Goal: Task Accomplishment & Management: Manage account settings

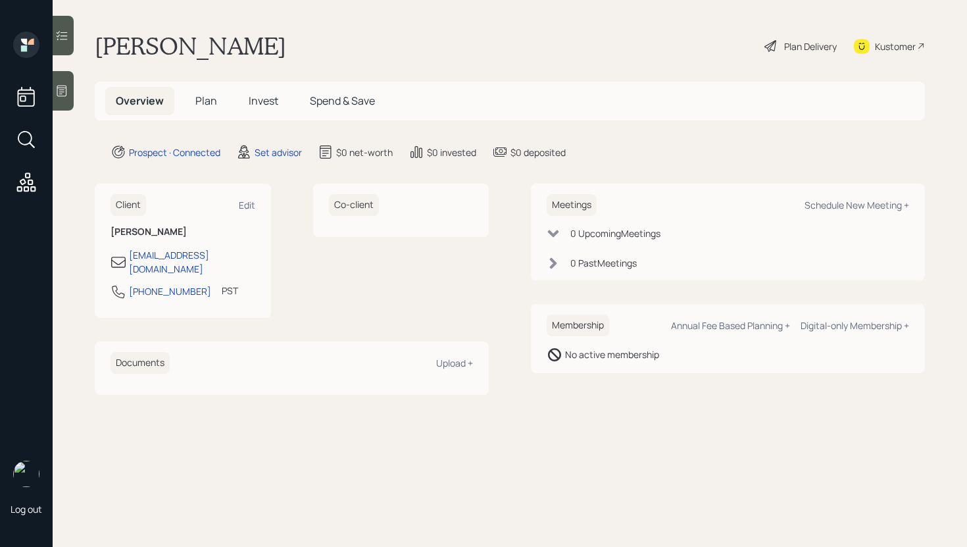
click at [820, 205] on div "Schedule New Meeting +" at bounding box center [857, 205] width 105 height 12
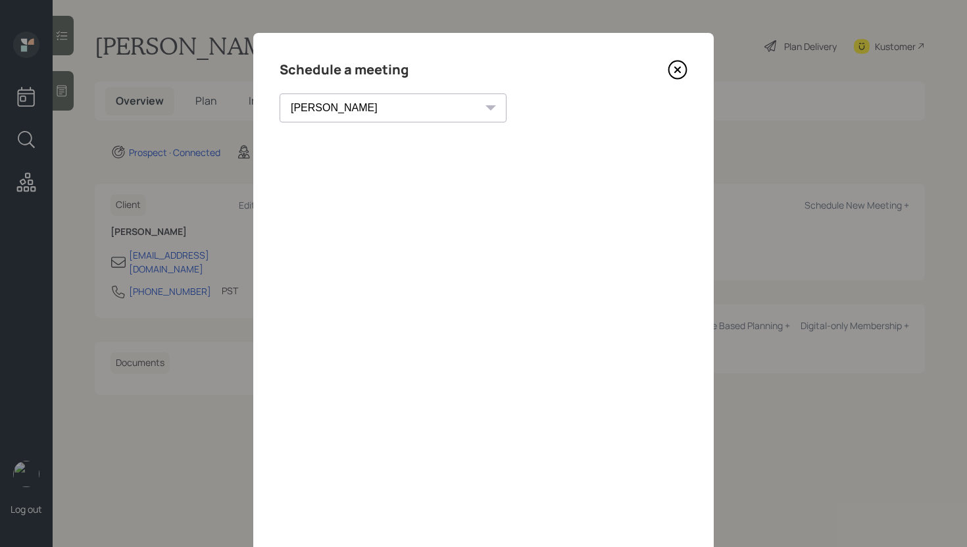
scroll to position [45, 0]
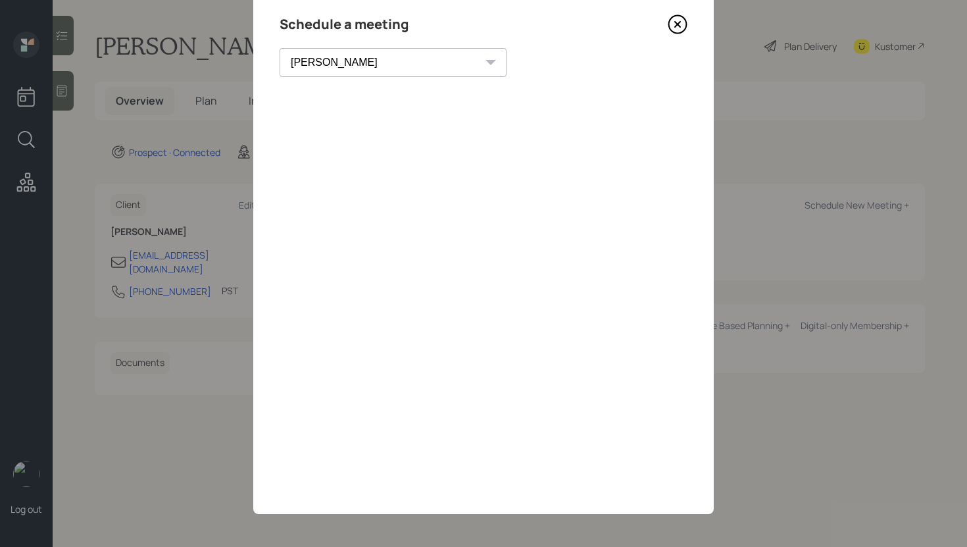
click at [372, 64] on div "Theresa Spinello Matthew Burke Xavier Ross Eitan Bar-David Ian Yamey Trevor Nel…" at bounding box center [393, 62] width 227 height 29
click at [360, 64] on select "Theresa Spinello Matthew Burke Xavier Ross Eitan Bar-David Ian Yamey Trevor Nel…" at bounding box center [393, 62] width 227 height 29
select select "f14b762f-c7c2-4b89-9227-8fa891345eea"
click at [280, 48] on select "Theresa Spinello Matthew Burke Xavier Ross Eitan Bar-David Ian Yamey Trevor Nel…" at bounding box center [393, 62] width 227 height 29
click at [678, 29] on icon at bounding box center [678, 24] width 20 height 20
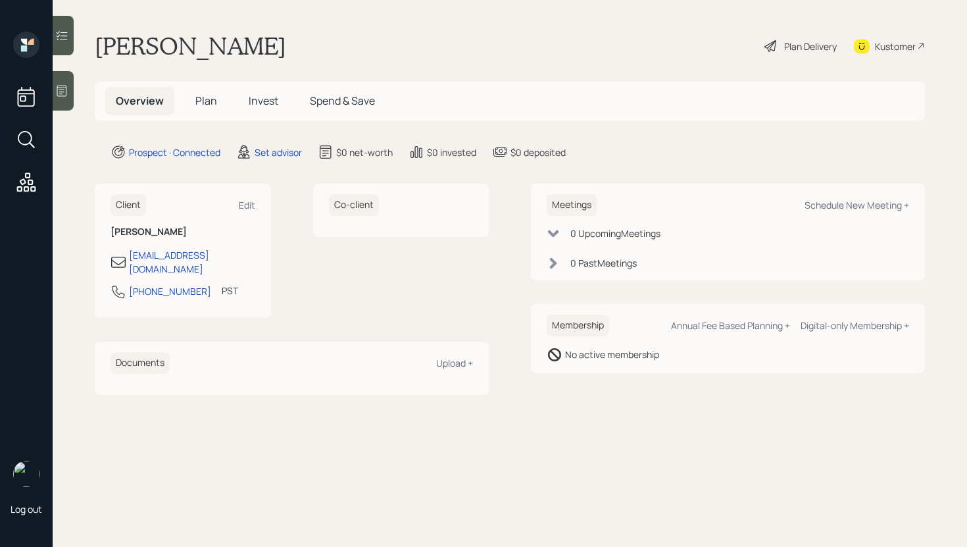
click at [71, 105] on div at bounding box center [63, 90] width 21 height 39
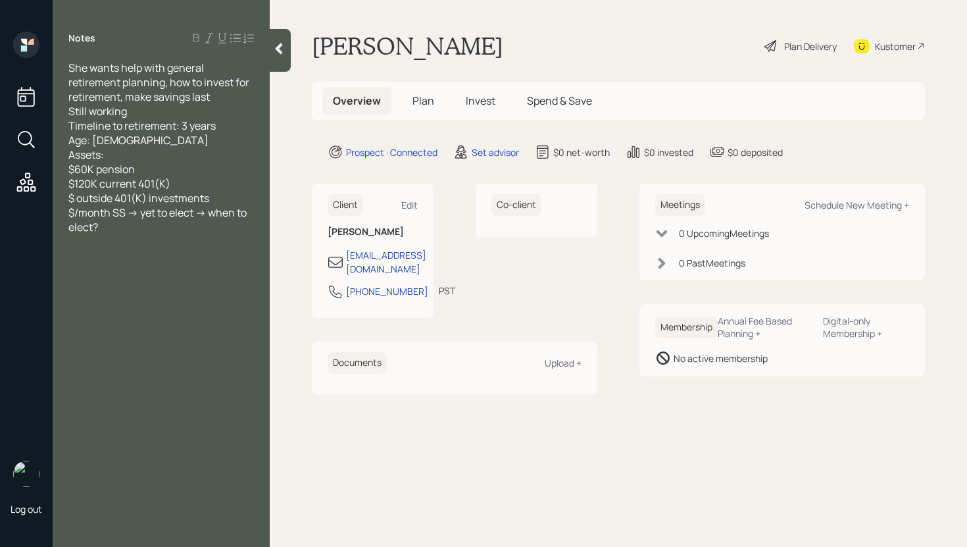
click at [287, 62] on div at bounding box center [280, 50] width 21 height 43
